Goal: Information Seeking & Learning: Learn about a topic

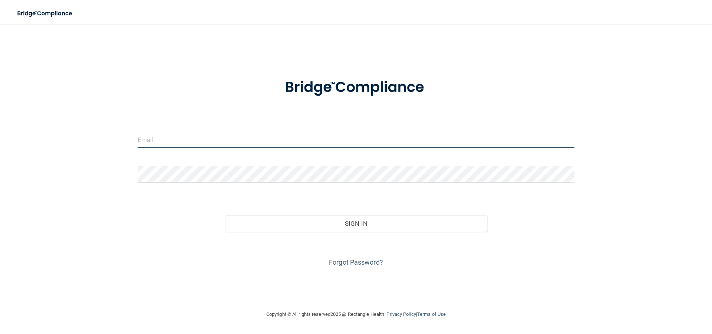
click at [290, 143] on input "email" at bounding box center [356, 139] width 437 height 17
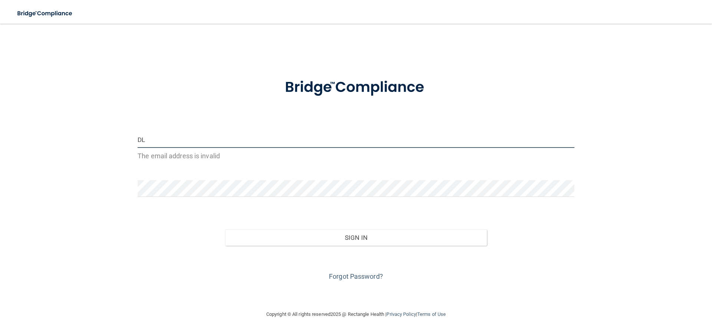
type input "D"
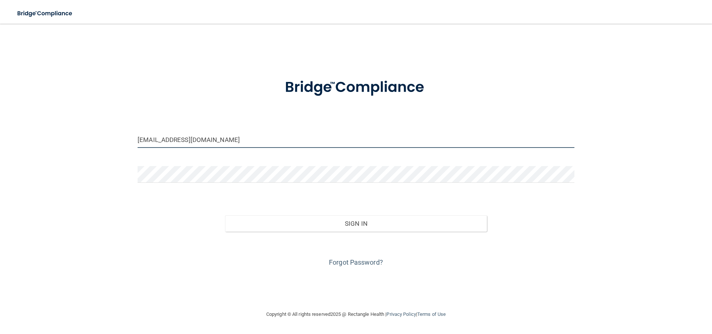
type input "[EMAIL_ADDRESS][DOMAIN_NAME]"
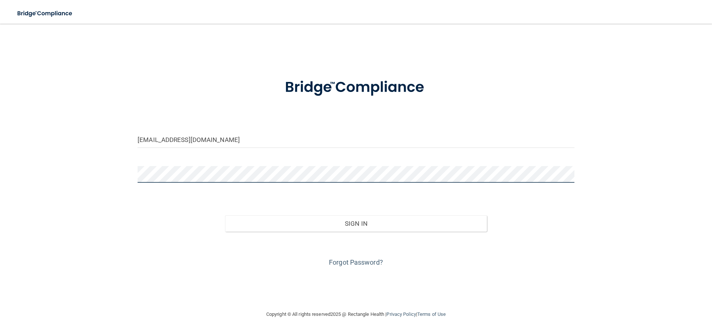
click at [225, 215] on button "Sign In" at bounding box center [356, 223] width 262 height 16
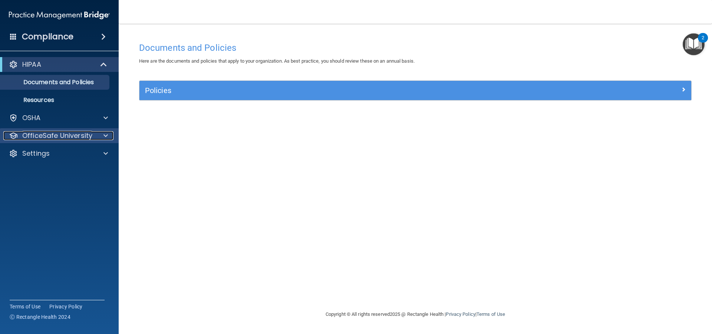
click at [67, 133] on p "OfficeSafe University" at bounding box center [57, 135] width 70 height 9
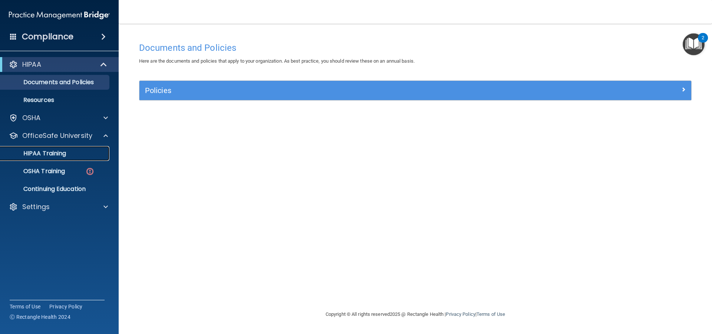
click at [59, 156] on p "HIPAA Training" at bounding box center [35, 153] width 61 height 7
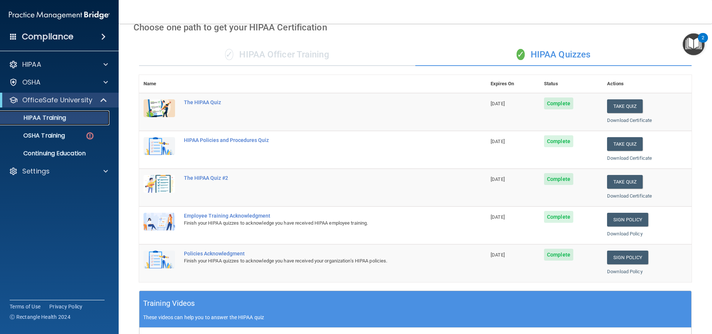
scroll to position [37, 0]
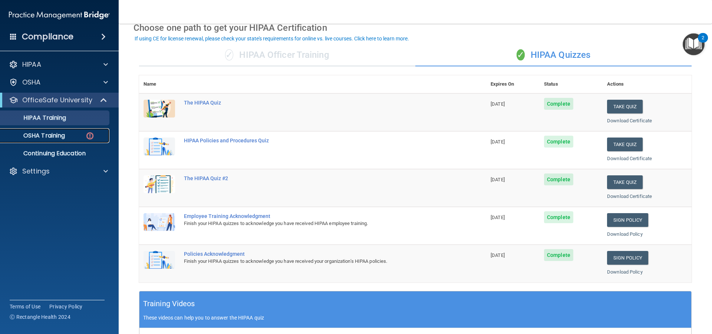
click at [50, 136] on p "OSHA Training" at bounding box center [35, 135] width 60 height 7
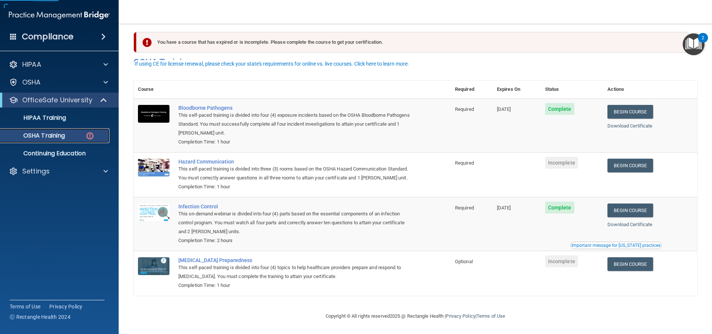
scroll to position [16, 0]
click at [634, 159] on link "Begin Course" at bounding box center [630, 166] width 45 height 14
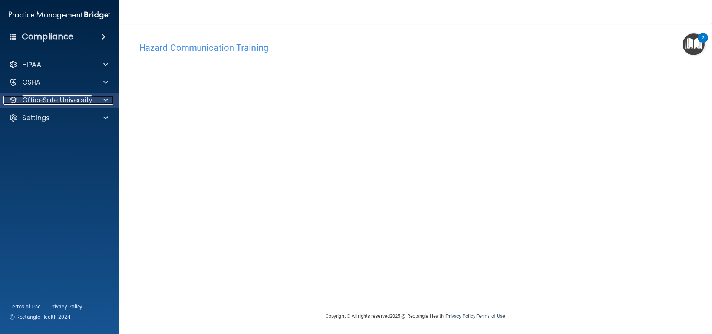
click at [78, 100] on p "OfficeSafe University" at bounding box center [57, 100] width 70 height 9
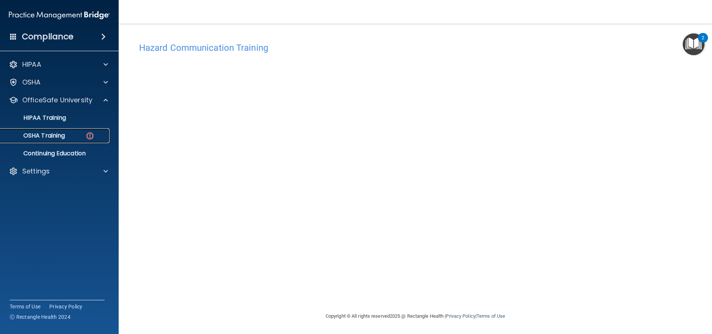
click at [74, 138] on div "OSHA Training" at bounding box center [55, 135] width 101 height 7
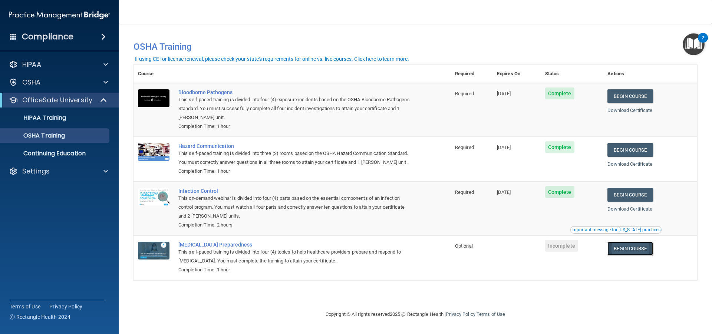
click at [625, 248] on link "Begin Course" at bounding box center [630, 249] width 45 height 14
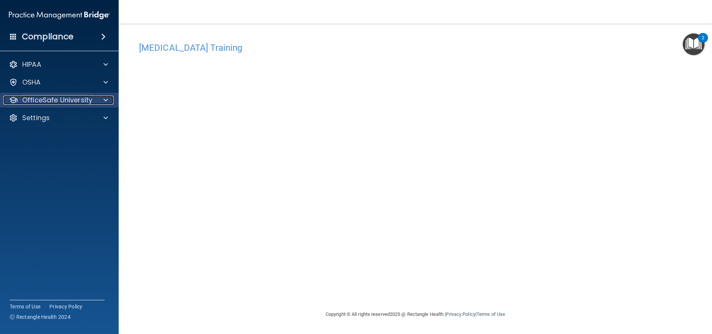
click at [102, 100] on div at bounding box center [104, 100] width 19 height 9
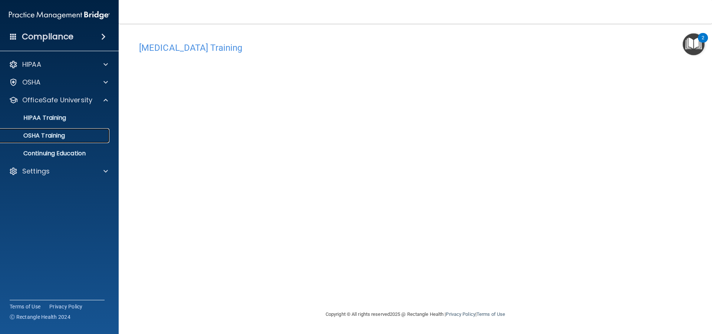
click at [81, 133] on div "OSHA Training" at bounding box center [55, 135] width 101 height 7
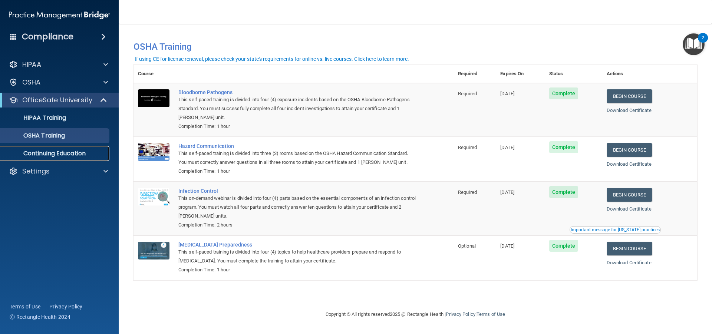
click at [78, 154] on p "Continuing Education" at bounding box center [55, 153] width 101 height 7
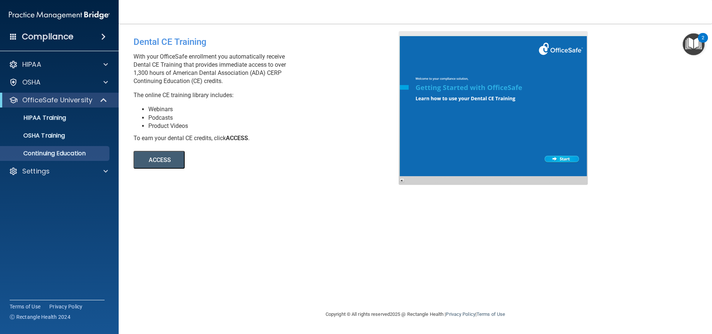
click at [72, 42] on div "Compliance" at bounding box center [59, 37] width 119 height 16
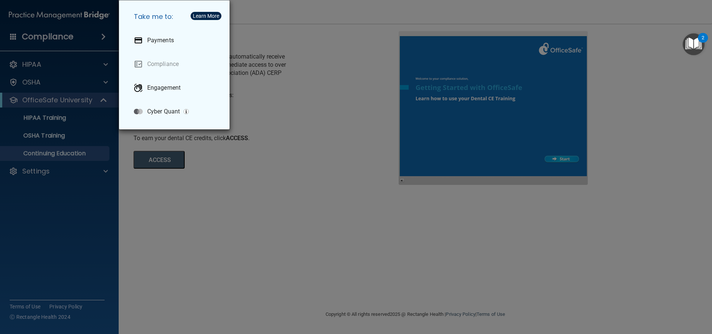
click at [271, 44] on div "Take me to: Payments Compliance Engagement Cyber Quant" at bounding box center [356, 167] width 712 height 334
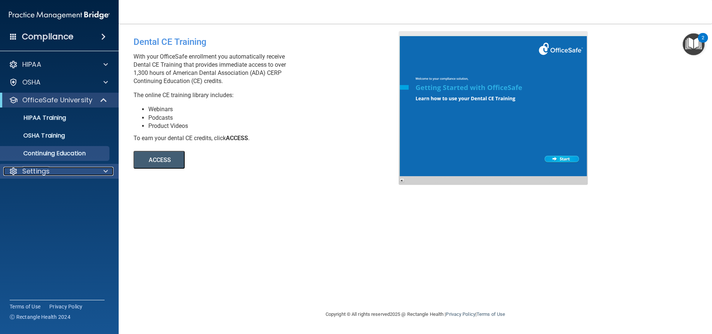
click at [56, 172] on div "Settings" at bounding box center [49, 171] width 92 height 9
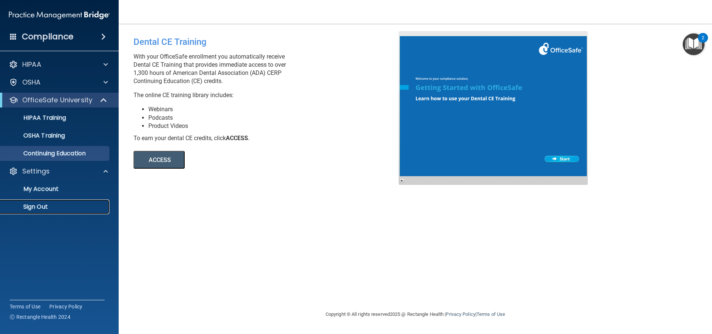
click at [50, 211] on link "Sign Out" at bounding box center [51, 207] width 117 height 15
